Goal: Task Accomplishment & Management: Use online tool/utility

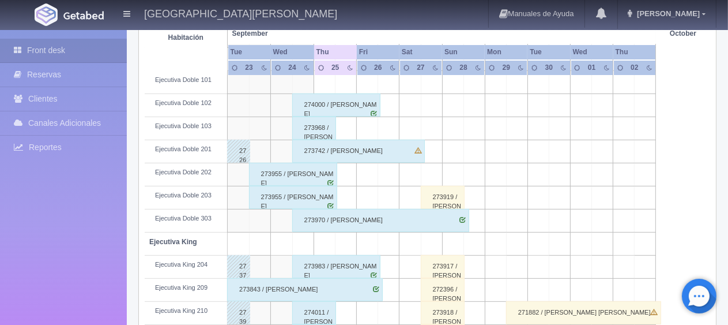
scroll to position [288, 0]
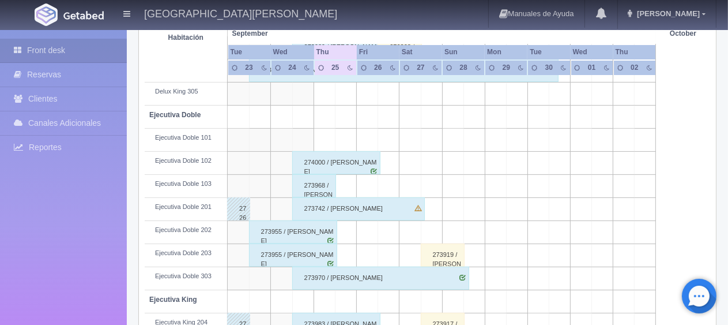
click at [302, 227] on div "273955 / [PERSON_NAME]" at bounding box center [293, 231] width 89 height 23
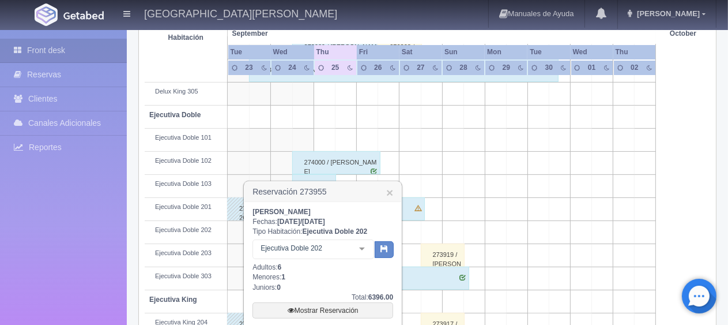
scroll to position [404, 0]
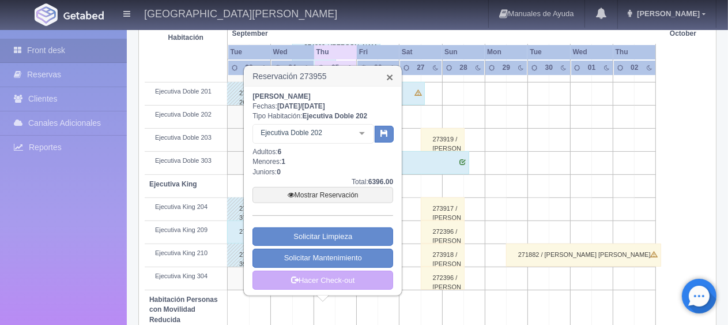
click at [390, 77] on link "×" at bounding box center [389, 77] width 7 height 12
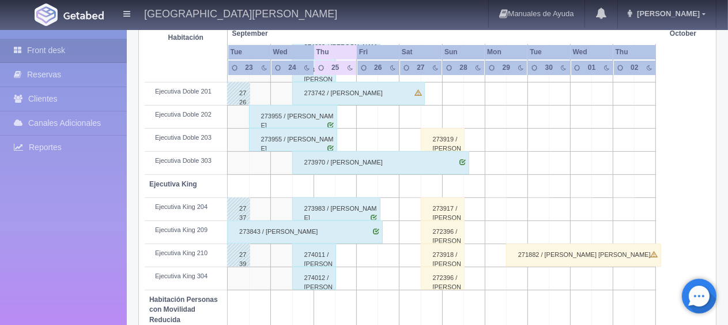
click at [284, 116] on div "273955 / [PERSON_NAME]" at bounding box center [293, 116] width 89 height 23
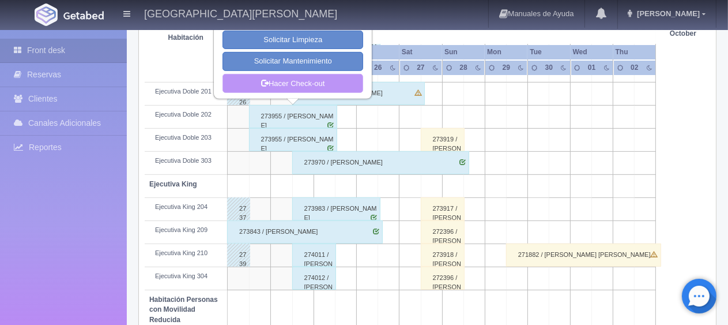
click at [309, 86] on link "Hacer Check-out" at bounding box center [293, 84] width 141 height 20
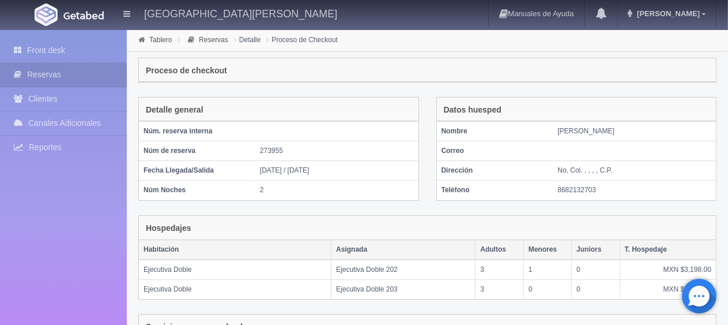
scroll to position [243, 0]
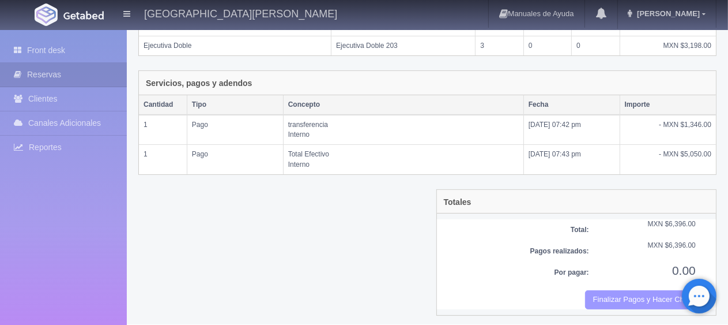
click at [618, 292] on button "Finalizar Pagos y Hacer Checkout" at bounding box center [640, 299] width 111 height 19
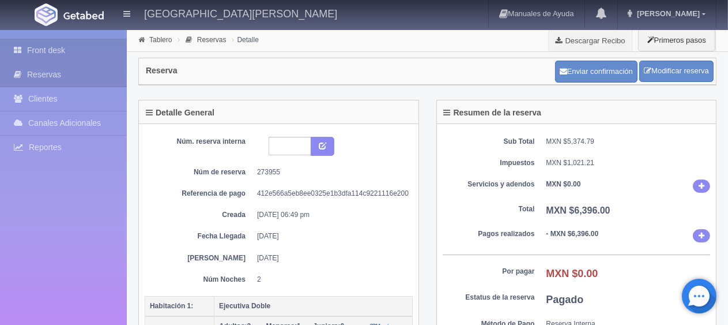
click at [82, 53] on link "Front desk" at bounding box center [63, 51] width 127 height 24
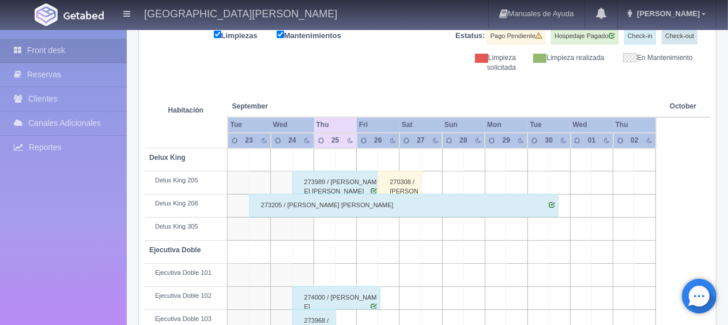
scroll to position [269, 0]
